Goal: Task Accomplishment & Management: Manage account settings

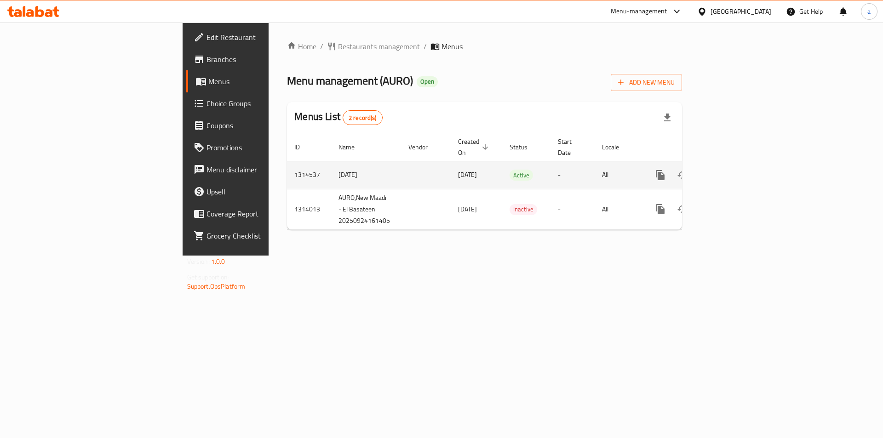
click at [732, 170] on icon "enhanced table" at bounding box center [726, 175] width 11 height 11
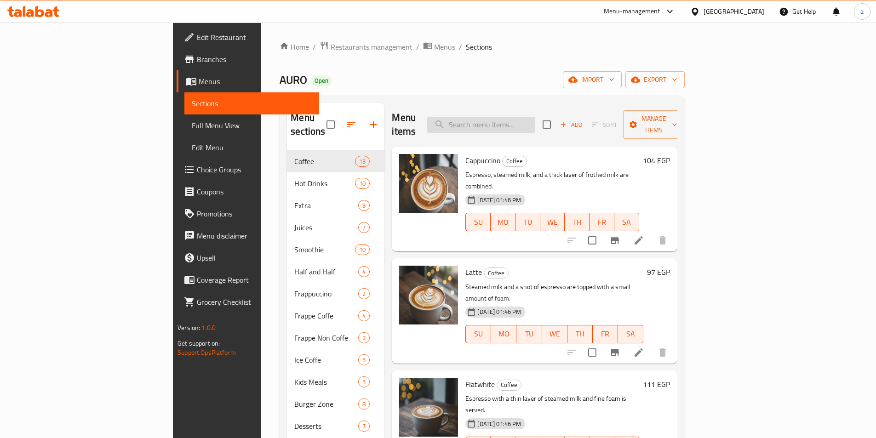
click at [535, 121] on input "search" at bounding box center [481, 125] width 109 height 16
paste input "Cortado"
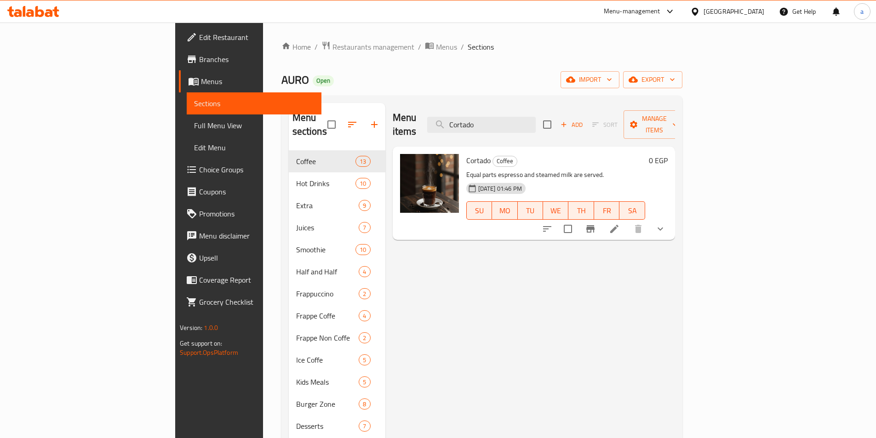
type input "Cortado"
click at [627, 222] on li at bounding box center [615, 229] width 26 height 17
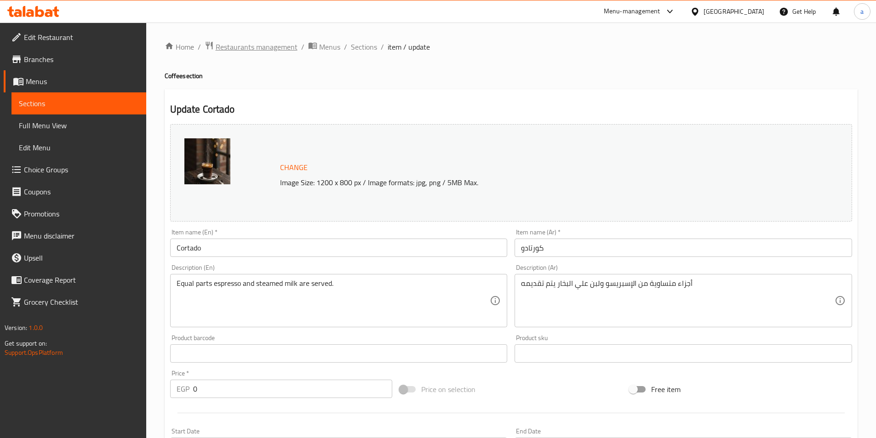
click at [253, 46] on span "Restaurants management" at bounding box center [257, 46] width 82 height 11
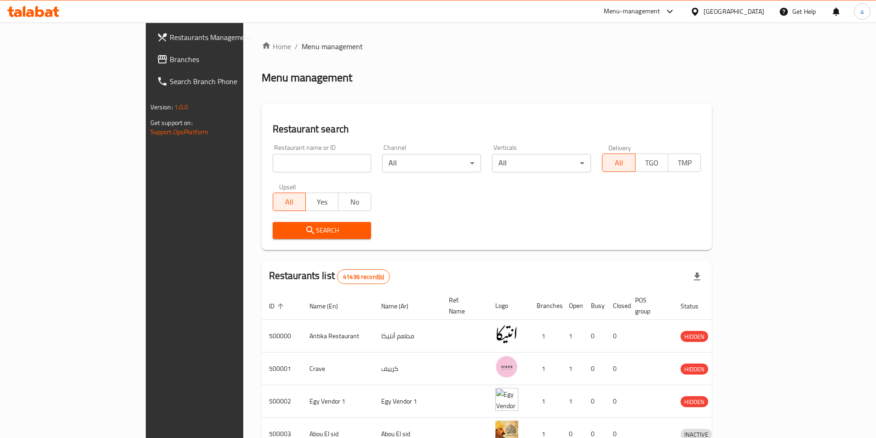
click at [170, 58] on span "Branches" at bounding box center [227, 59] width 115 height 11
